Goal: Task Accomplishment & Management: Complete application form

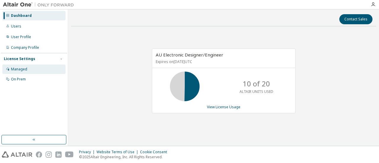
click at [25, 70] on div "Managed" at bounding box center [19, 69] width 16 height 5
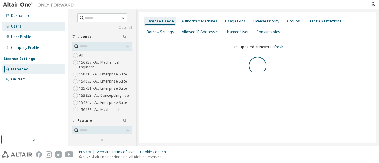
click at [22, 26] on div "Users" at bounding box center [33, 26] width 63 height 9
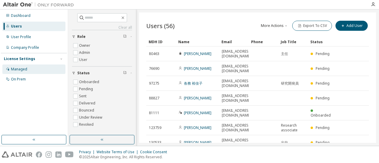
click at [24, 71] on div "Managed" at bounding box center [19, 69] width 16 height 5
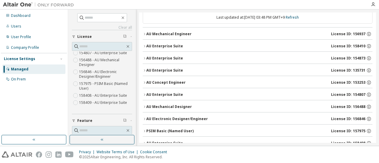
scroll to position [54, 0]
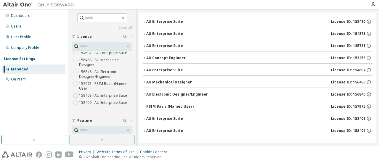
click at [177, 95] on div "AU Electronic Designer/Engineer" at bounding box center [177, 94] width 62 height 5
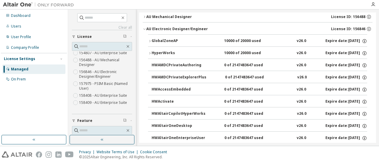
scroll to position [41, 0]
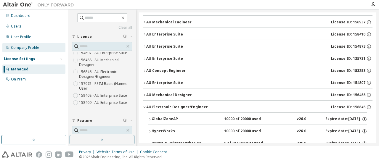
click at [41, 48] on div "Company Profile" at bounding box center [33, 47] width 63 height 9
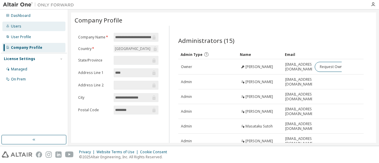
click at [29, 27] on div "Users" at bounding box center [33, 26] width 63 height 9
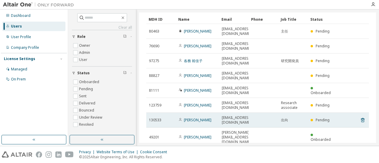
scroll to position [36, 0]
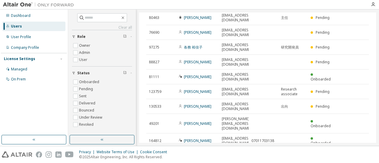
click at [30, 58] on div "License Settings" at bounding box center [19, 59] width 31 height 5
click at [26, 49] on div "Company Profile" at bounding box center [25, 47] width 28 height 5
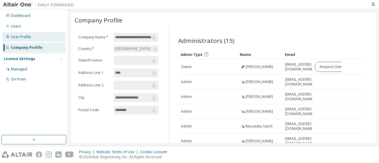
click at [25, 41] on div "User Profile" at bounding box center [33, 36] width 63 height 9
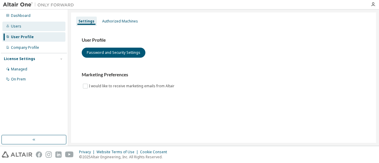
click at [22, 26] on div "Users" at bounding box center [33, 26] width 63 height 9
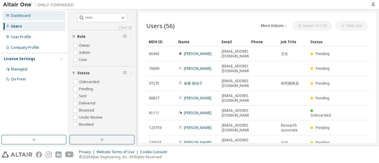
click at [27, 17] on div "Dashboard" at bounding box center [21, 15] width 20 height 5
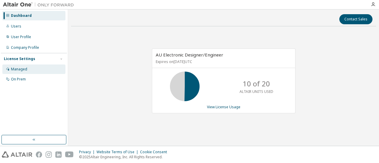
click at [27, 68] on div "Managed" at bounding box center [33, 69] width 63 height 9
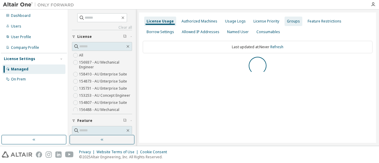
click at [294, 20] on div "Groups" at bounding box center [293, 21] width 13 height 5
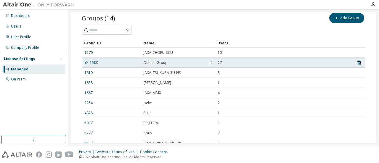
scroll to position [68, 0]
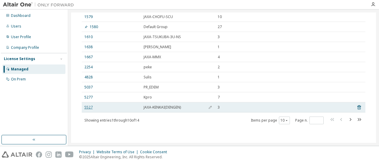
click at [87, 109] on link "5527" at bounding box center [88, 107] width 8 height 5
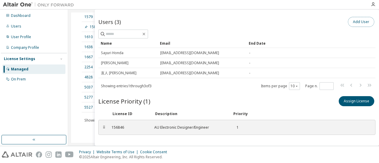
click at [360, 23] on button "Add User" at bounding box center [361, 22] width 26 height 10
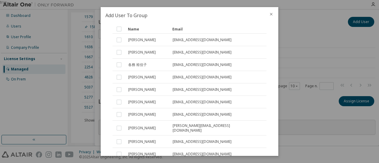
scroll to position [123, 0]
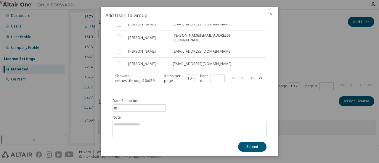
click at [251, 75] on icon "button" at bounding box center [251, 77] width 7 height 7
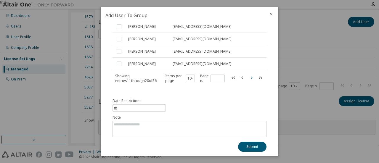
click at [251, 75] on icon "button" at bounding box center [251, 77] width 7 height 7
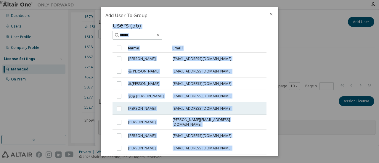
scroll to position [4, 0]
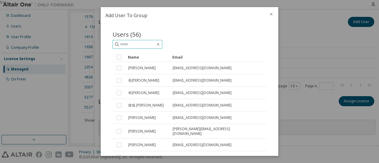
click at [149, 46] on input "text" at bounding box center [138, 44] width 36 height 6
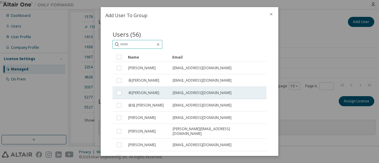
scroll to position [93, 0]
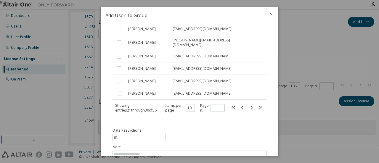
click at [248, 106] on icon "button" at bounding box center [251, 107] width 7 height 7
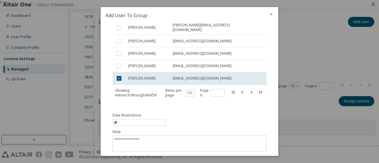
scroll to position [118, 0]
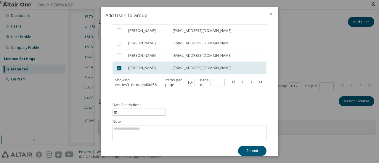
click at [250, 82] on icon "button" at bounding box center [251, 81] width 7 height 7
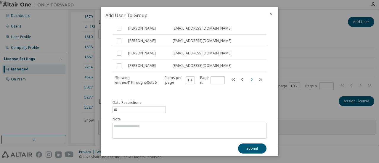
click at [250, 80] on icon "button" at bounding box center [251, 79] width 7 height 7
type input "*"
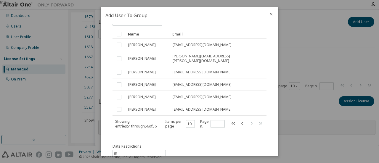
scroll to position [59, 0]
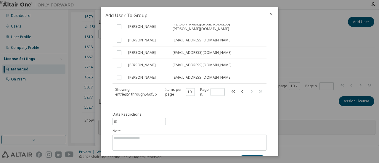
click at [270, 14] on icon "close" at bounding box center [271, 14] width 5 height 5
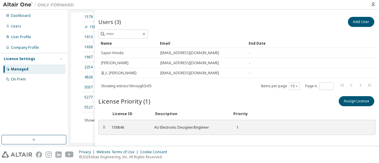
click at [75, 112] on div "Groups (14) Add Group Clear Load Save Save As Field Operator Value Select filte…" at bounding box center [224, 54] width 298 height 171
click at [76, 113] on div "Groups (14) Add Group Clear Load Save Save As Field Operator Value Select filte…" at bounding box center [224, 54] width 298 height 171
click at [81, 137] on div "Groups (14) Add Group Clear Load Save Save As Field Operator Value Select filte…" at bounding box center [224, 54] width 298 height 171
click at [76, 15] on div "Groups (14) Add Group Clear Load Save Save As Field Operator Value Select filte…" at bounding box center [224, 54] width 298 height 171
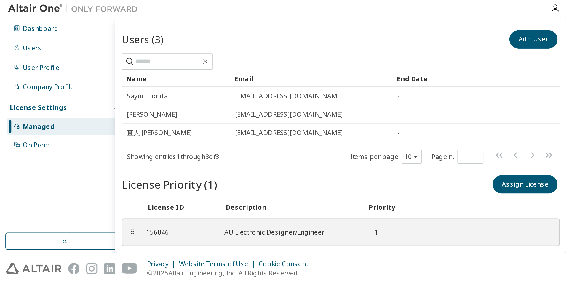
scroll to position [0, 0]
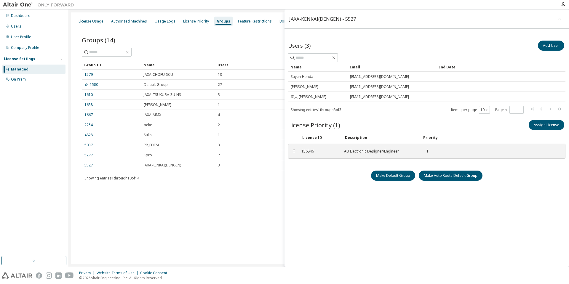
click at [25, 71] on div "Managed" at bounding box center [19, 69] width 17 height 5
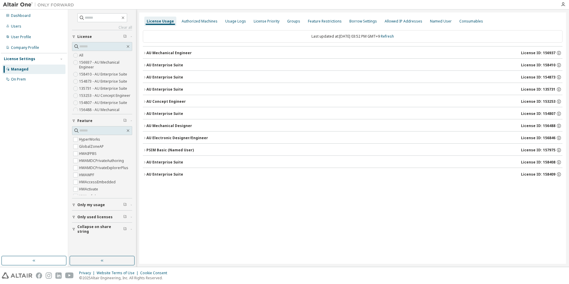
click at [9, 9] on div at bounding box center [38, 4] width 77 height 9
click at [10, 7] on img at bounding box center [40, 5] width 74 height 6
click at [14, 3] on img at bounding box center [40, 5] width 74 height 6
click at [26, 4] on img at bounding box center [40, 5] width 74 height 6
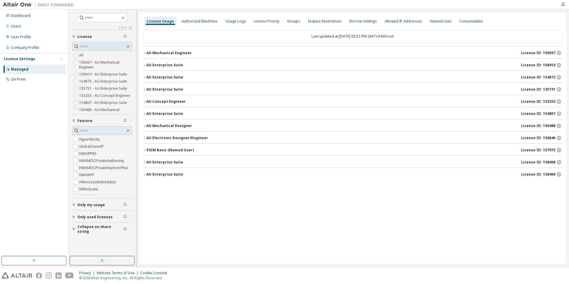
click at [26, 4] on img at bounding box center [40, 5] width 74 height 6
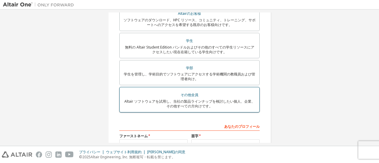
scroll to position [37, 0]
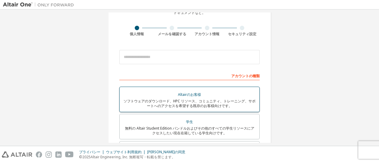
click at [169, 95] on div "Altairのお客様" at bounding box center [189, 95] width 133 height 8
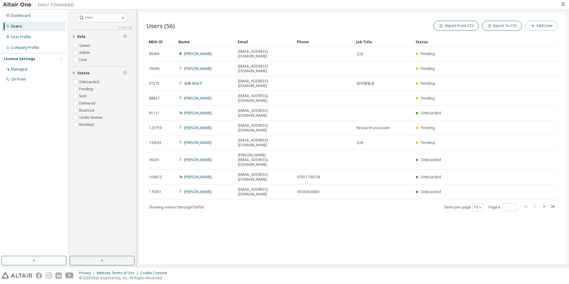
click at [540, 27] on button "Add User" at bounding box center [541, 26] width 32 height 10
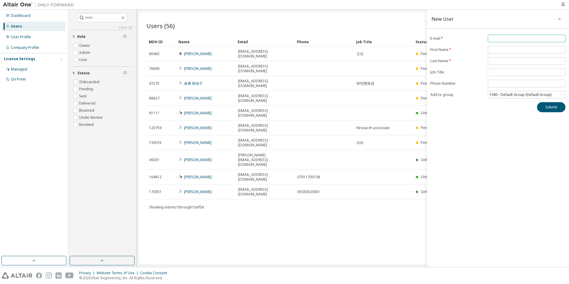
click at [495, 38] on input "email" at bounding box center [526, 38] width 75 height 5
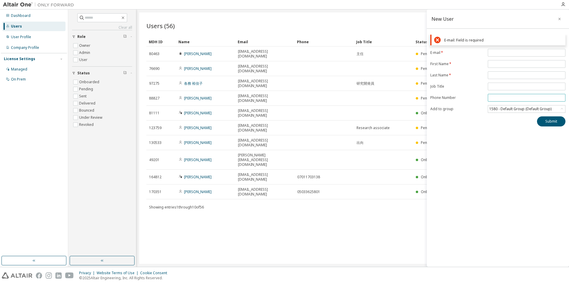
click at [500, 97] on form "E-mail * First Name * Last Name * Job Title Phone Number Add to group 1580 - De…" at bounding box center [497, 81] width 135 height 64
click at [508, 107] on div "1580 - Default Group (Default Group)" at bounding box center [520, 109] width 64 height 7
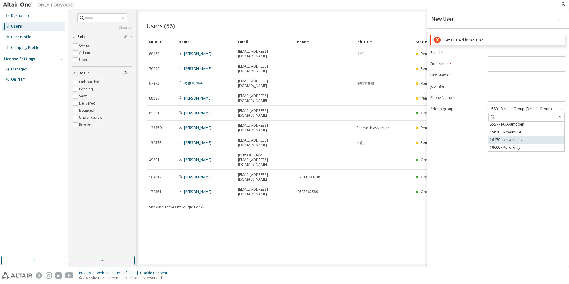
scroll to position [56, 0]
click at [548, 147] on li "5527 - JAXA-KENKAI(DENGEN)" at bounding box center [526, 146] width 76 height 8
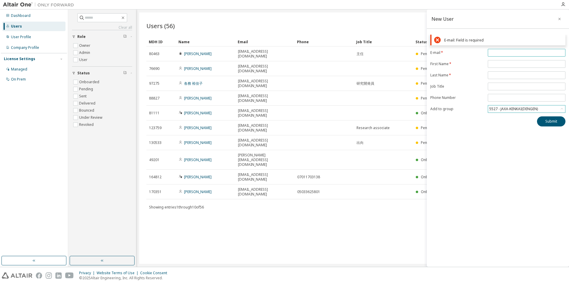
click at [507, 53] on input "email" at bounding box center [526, 52] width 75 height 5
click at [514, 55] on span at bounding box center [526, 53] width 78 height 8
click at [492, 52] on input "email" at bounding box center [526, 52] width 75 height 5
type input "**********"
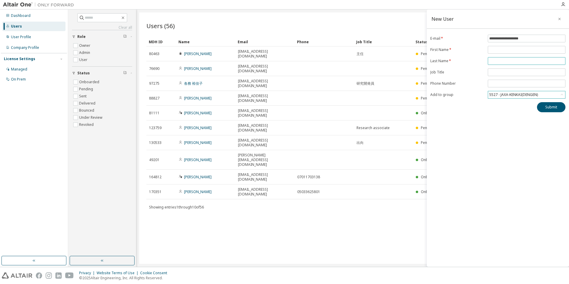
click at [508, 72] on form "**********" at bounding box center [497, 67] width 135 height 64
click at [499, 51] on input "text" at bounding box center [526, 49] width 75 height 5
type input "******"
click at [516, 60] on input "text" at bounding box center [526, 61] width 75 height 5
type input "*****"
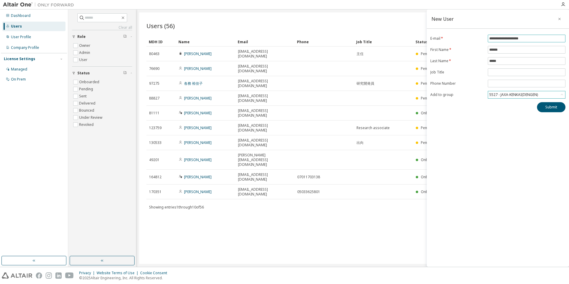
drag, startPoint x: 532, startPoint y: 38, endPoint x: 477, endPoint y: 43, distance: 55.3
click at [477, 43] on form "**********" at bounding box center [497, 67] width 135 height 64
paste input "**********"
type input "**********"
click at [561, 18] on button "button" at bounding box center [558, 18] width 9 height 9
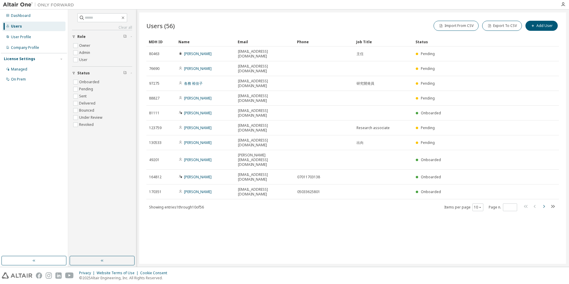
click at [543, 203] on icon "button" at bounding box center [543, 206] width 7 height 7
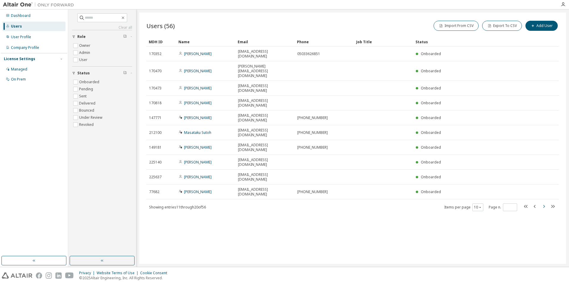
click at [543, 203] on icon "button" at bounding box center [543, 206] width 7 height 7
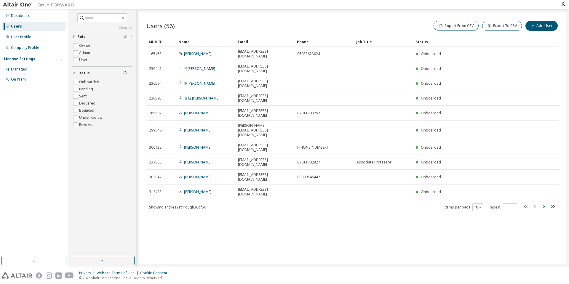
click at [543, 203] on icon "button" at bounding box center [543, 206] width 7 height 7
type input "*"
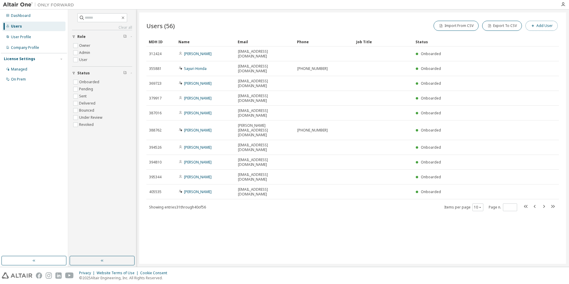
click at [534, 30] on button "Add User" at bounding box center [541, 26] width 32 height 10
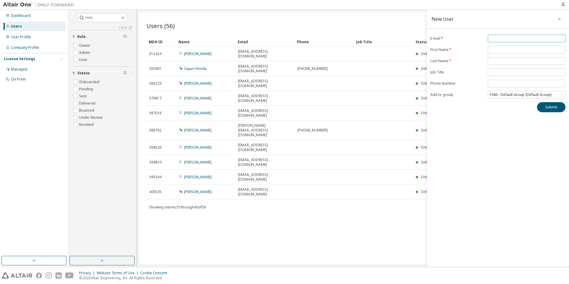
click at [519, 36] on input "email" at bounding box center [526, 38] width 75 height 5
type input "**********"
click at [500, 47] on span at bounding box center [526, 50] width 78 height 8
click at [501, 49] on input "text" at bounding box center [526, 49] width 75 height 5
type input "******"
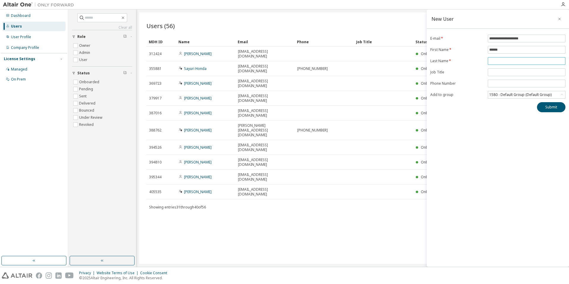
click at [506, 62] on input "text" at bounding box center [526, 61] width 75 height 5
type input "*****"
click at [516, 96] on div "1580 - Default Group (Default Group)" at bounding box center [520, 95] width 64 height 7
click at [523, 131] on li "5527 - JAXA-KENKAI(DENGEN)" at bounding box center [526, 129] width 76 height 8
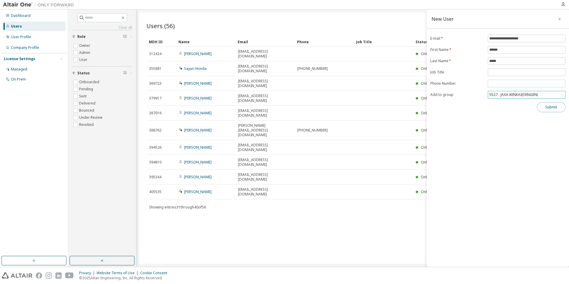
click at [555, 107] on button "Submit" at bounding box center [551, 107] width 28 height 10
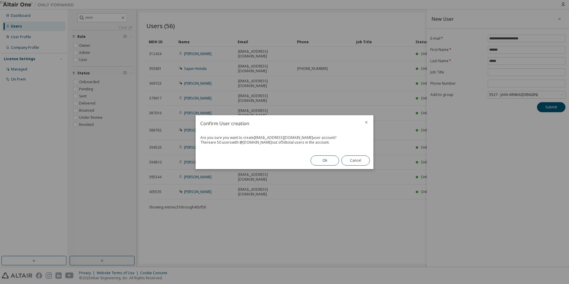
click at [320, 161] on button "Ok" at bounding box center [324, 160] width 28 height 10
